Goal: Information Seeking & Learning: Learn about a topic

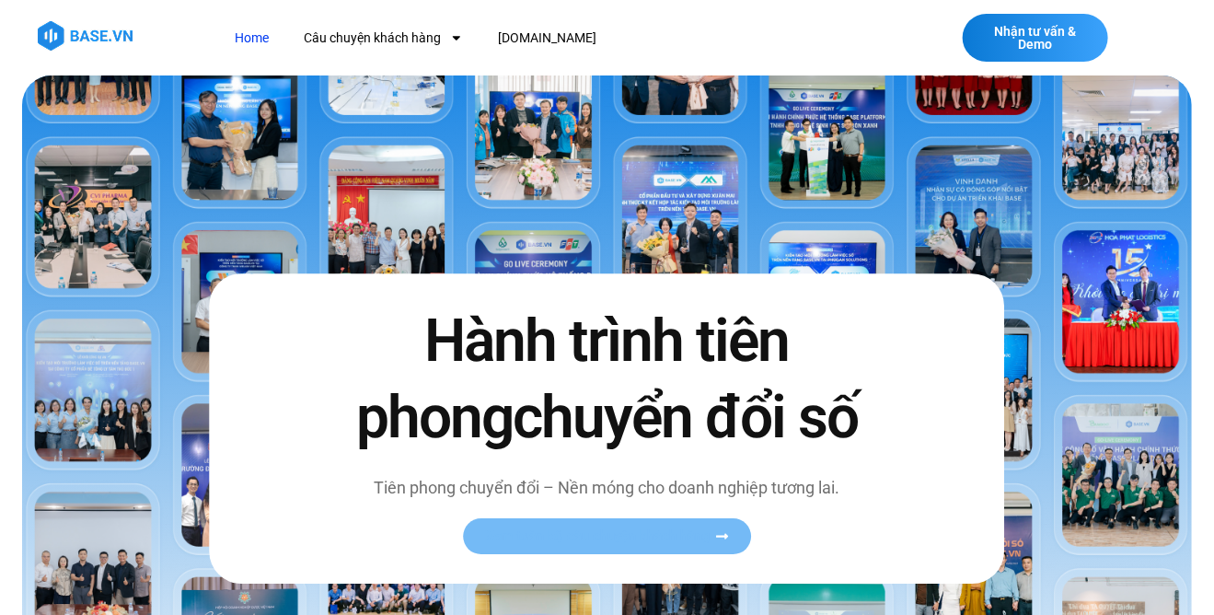
click at [655, 543] on span "Xem toàn bộ câu chuyện khách hàng" at bounding box center [597, 536] width 225 height 14
click at [657, 543] on span "Xem toàn bộ câu chuyện khách hàng" at bounding box center [597, 536] width 225 height 14
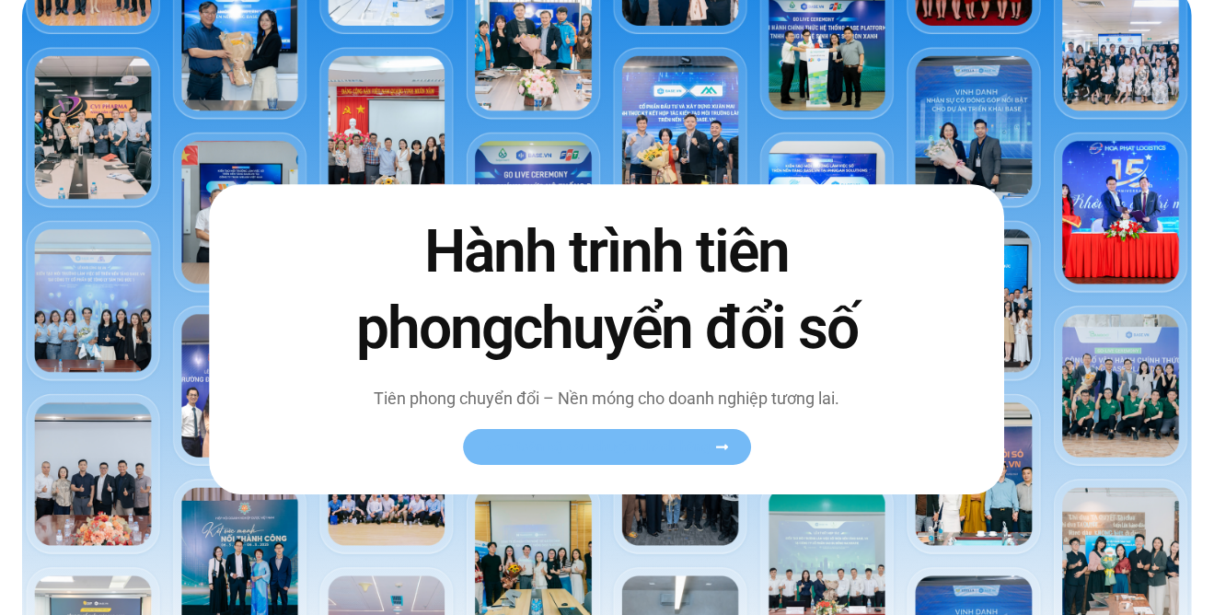
scroll to position [115, 0]
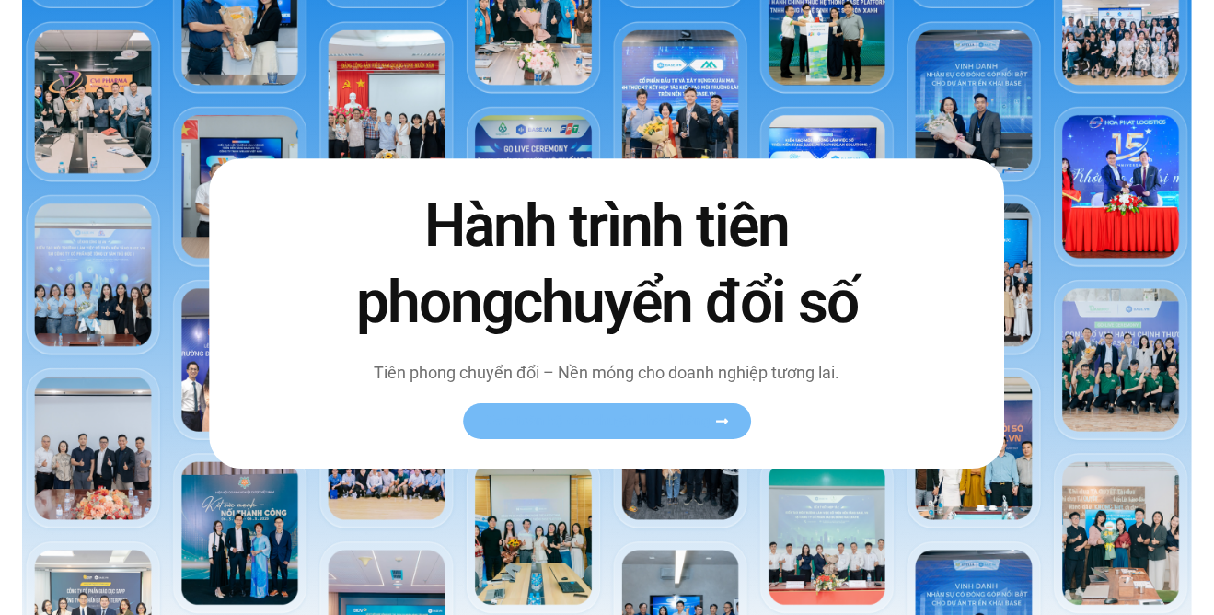
click at [726, 428] on icon at bounding box center [722, 421] width 14 height 14
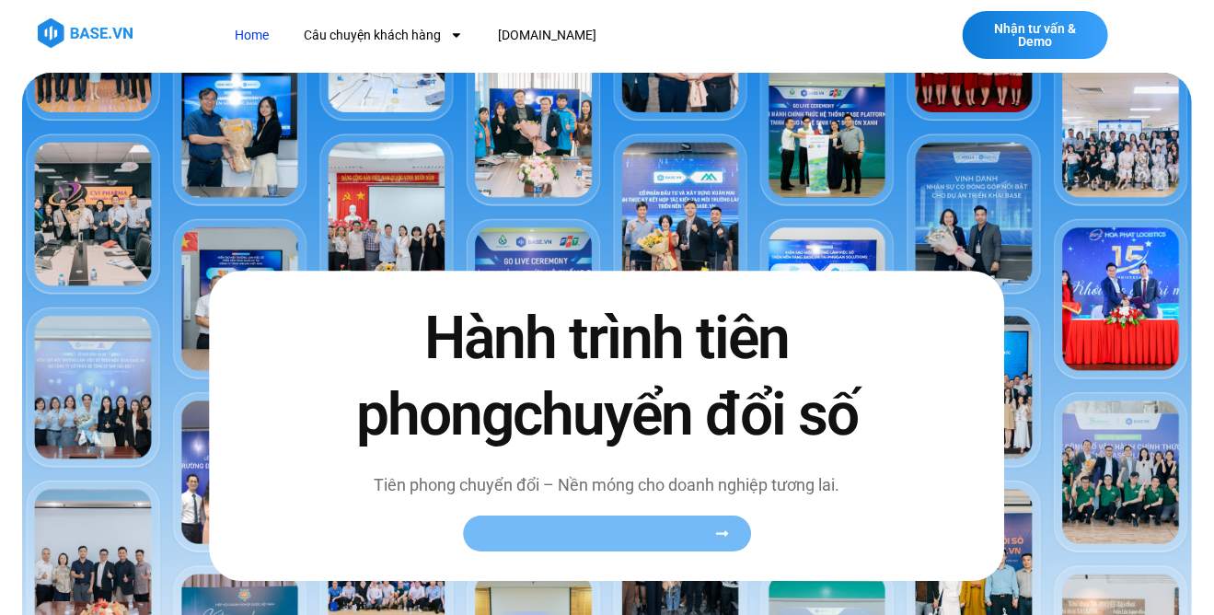
scroll to position [0, 0]
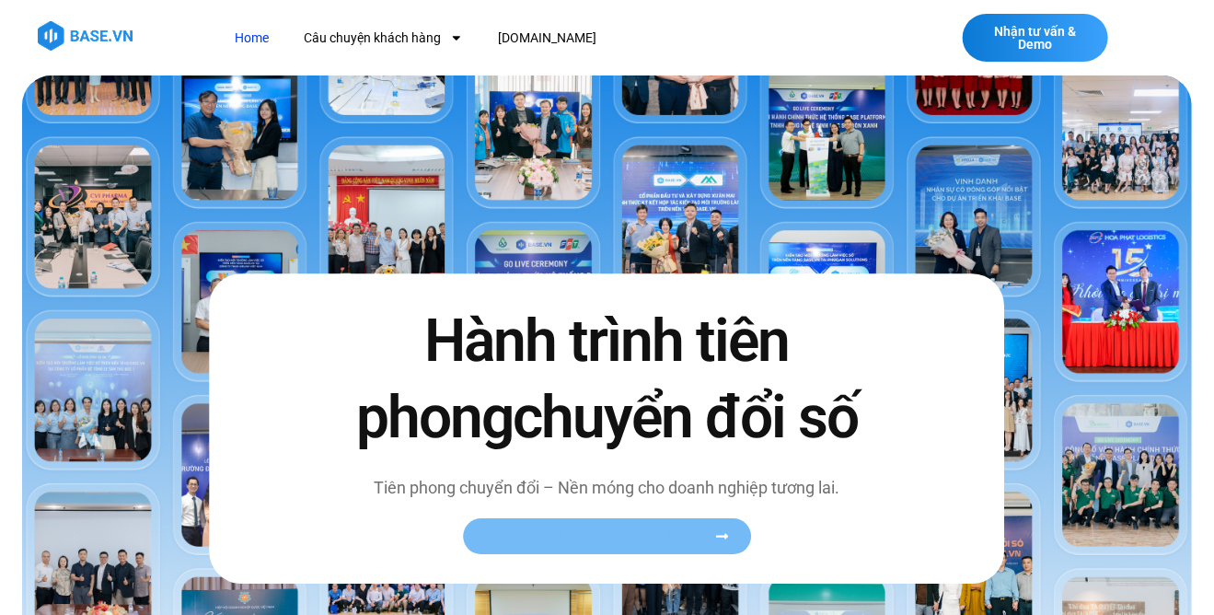
click at [585, 543] on span "Xem toàn bộ câu chuyện khách hàng" at bounding box center [597, 536] width 225 height 14
click at [719, 543] on icon at bounding box center [722, 536] width 14 height 14
click at [1183, 42] on div "Nhận tư vấn & Demo" at bounding box center [1080, 38] width 237 height 48
click at [525, 35] on link "[DOMAIN_NAME]" at bounding box center [547, 38] width 126 height 34
click at [498, 543] on span "Xem toàn bộ câu chuyện khách hàng" at bounding box center [597, 536] width 225 height 14
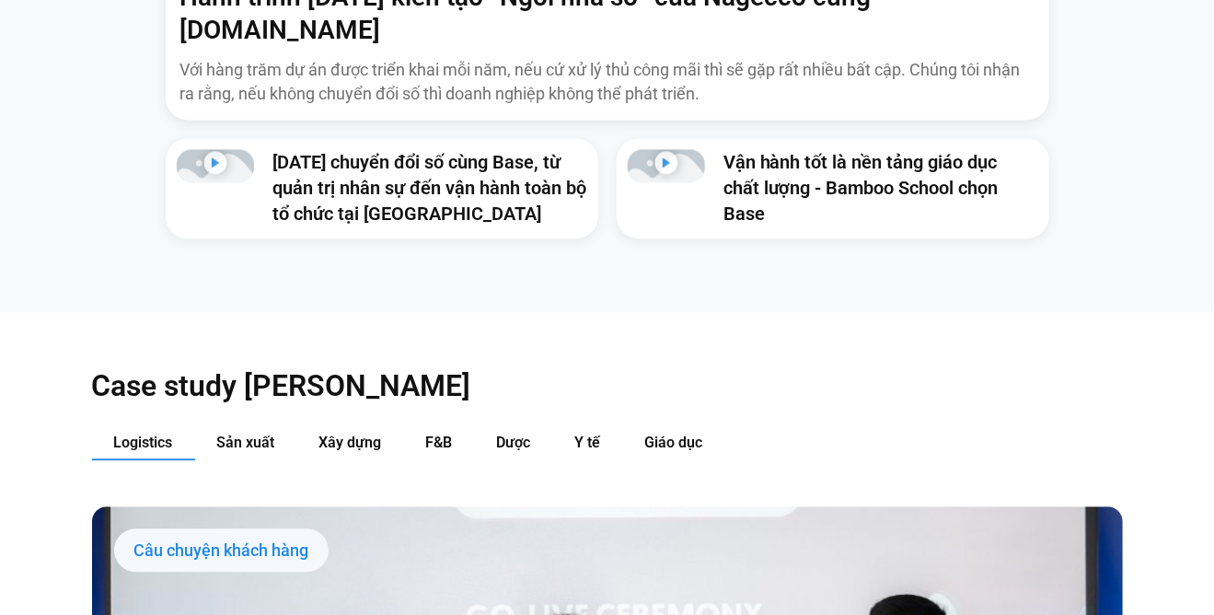
scroll to position [1742, 0]
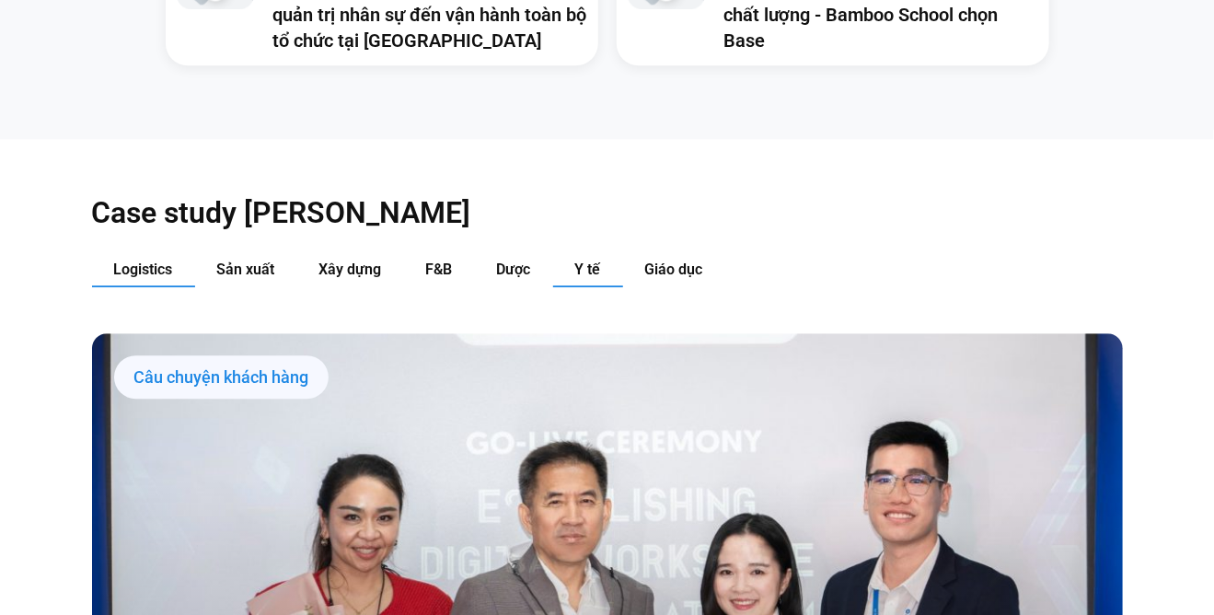
click at [586, 253] on button "Y tế" at bounding box center [588, 270] width 70 height 34
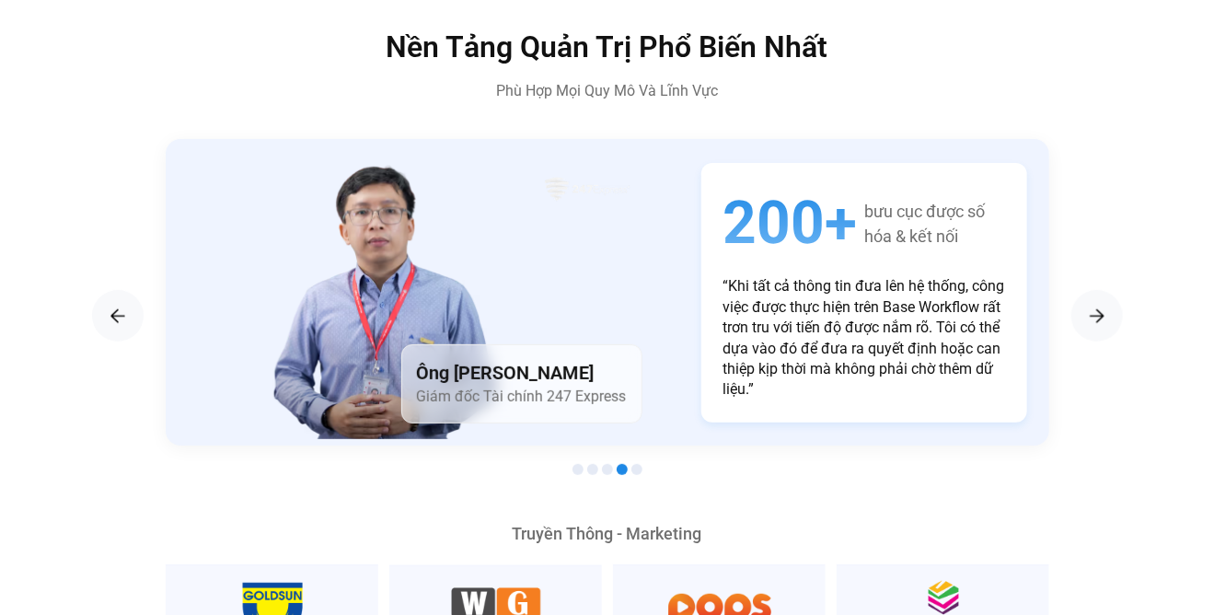
scroll to position [2853, 0]
